Goal: Task Accomplishment & Management: Manage account settings

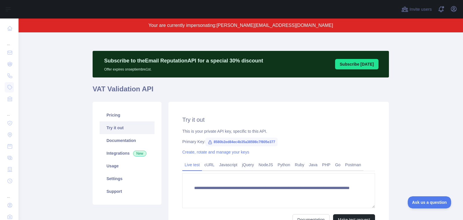
scroll to position [2, 0]
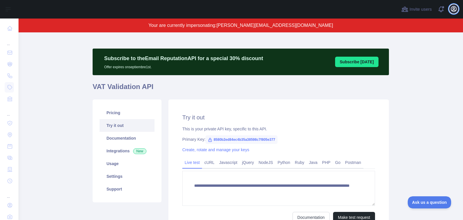
click at [454, 10] on icon "button" at bounding box center [453, 8] width 5 height 5
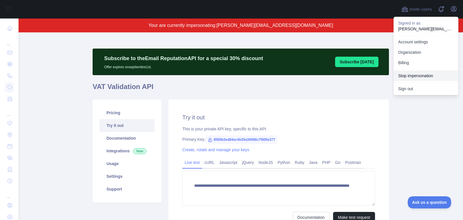
click at [421, 76] on button "Stop impersonation" at bounding box center [426, 76] width 65 height 10
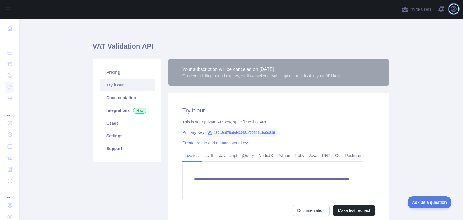
scroll to position [0, 0]
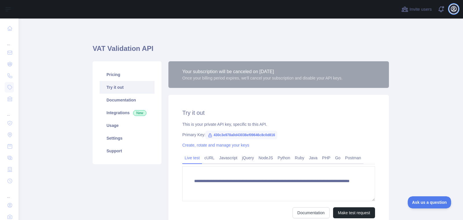
click at [454, 10] on icon "button" at bounding box center [453, 8] width 5 height 5
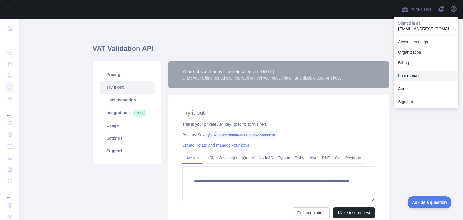
click at [430, 76] on link "Impersonate" at bounding box center [426, 76] width 65 height 10
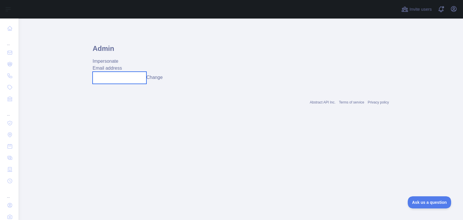
click at [131, 81] on input "text" at bounding box center [120, 78] width 54 height 12
paste input "**********"
type input "**********"
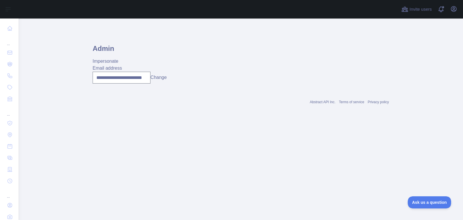
click at [166, 78] on button "Change" at bounding box center [158, 77] width 16 height 7
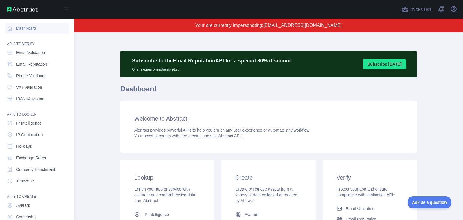
click at [25, 58] on nav "Dashboard API'S TO VERIFY Email Validation Email Reputation Phone Validation VA…" at bounding box center [37, 132] width 65 height 227
click at [25, 56] on link "Email Validation" at bounding box center [37, 52] width 65 height 10
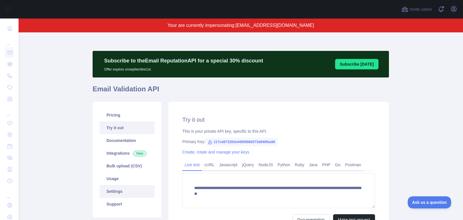
click at [135, 194] on link "Settings" at bounding box center [127, 191] width 55 height 13
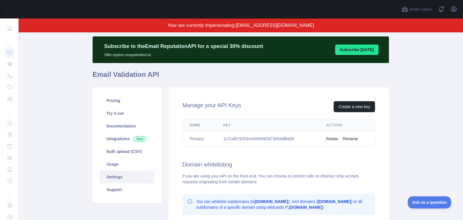
scroll to position [15, 0]
